Goal: Information Seeking & Learning: Learn about a topic

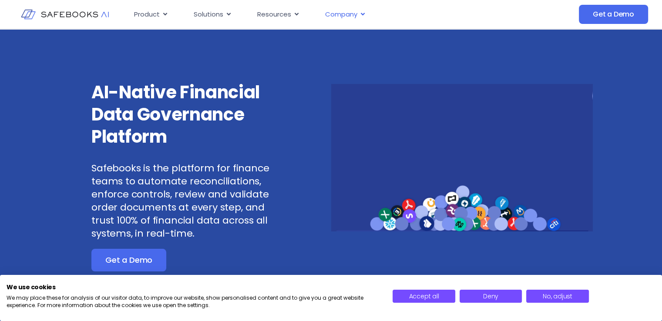
click at [363, 16] on icon "Menu" at bounding box center [363, 14] width 7 height 7
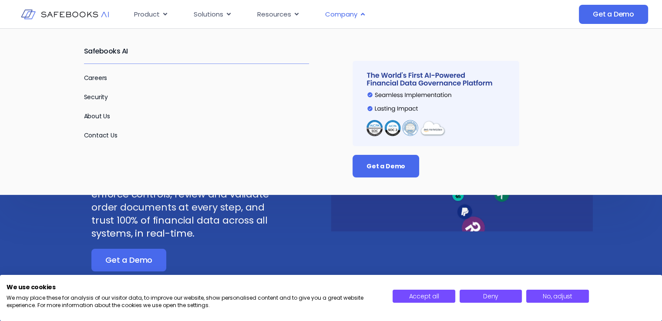
click at [354, 15] on span "Company" at bounding box center [341, 15] width 32 height 10
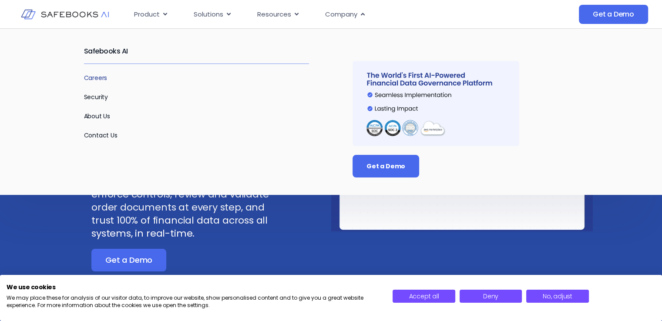
click at [99, 77] on link "Careers" at bounding box center [96, 78] width 24 height 9
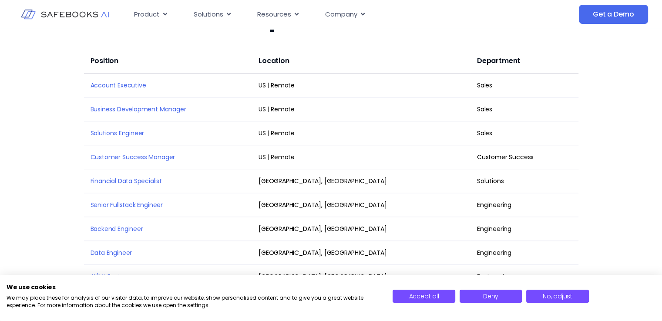
scroll to position [1132, 0]
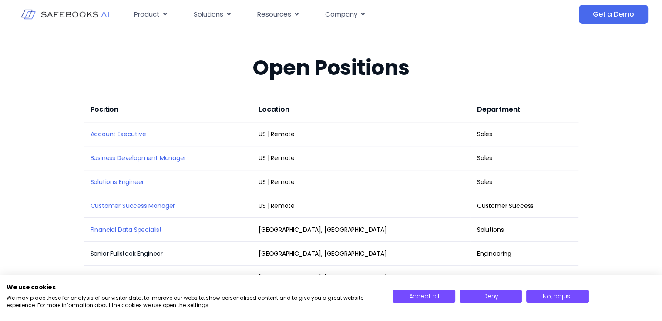
click at [119, 250] on link "Senior Fullstack Engineer" at bounding box center [127, 254] width 73 height 9
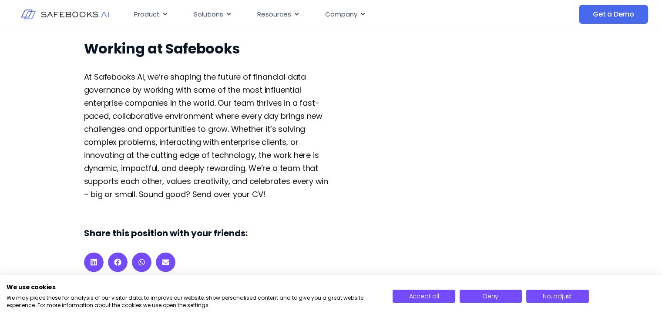
scroll to position [1001, 0]
